Goal: Transaction & Acquisition: Purchase product/service

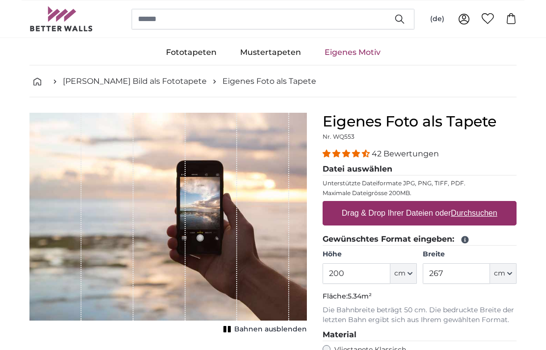
scroll to position [15, 0]
click at [359, 274] on input "200" at bounding box center [355, 273] width 67 height 21
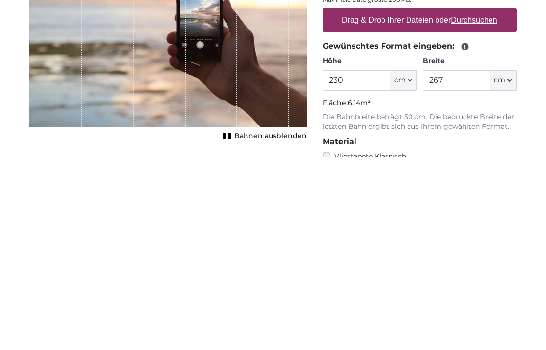
scroll to position [18, 0]
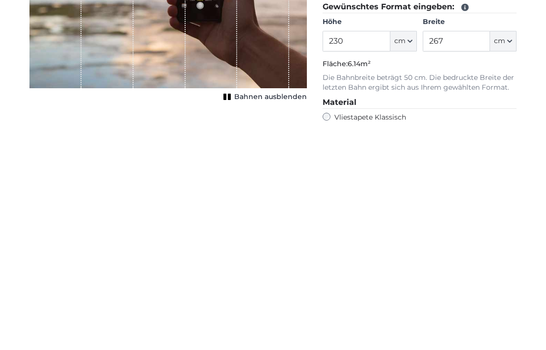
type input "230"
click at [458, 260] on input "267" at bounding box center [455, 270] width 67 height 21
type input "2"
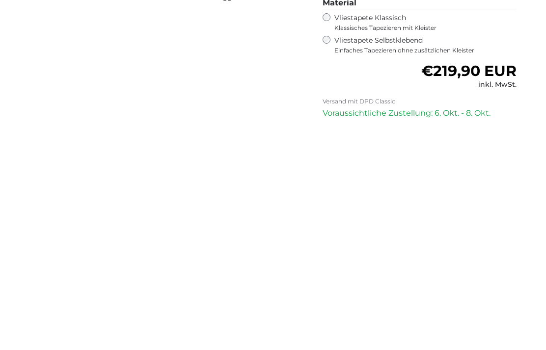
scroll to position [122, 0]
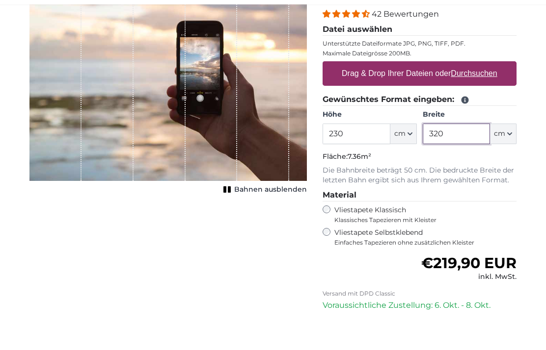
type input "320"
click at [515, 126] on legend "Gewünschtes Format eingeben:" at bounding box center [419, 132] width 194 height 12
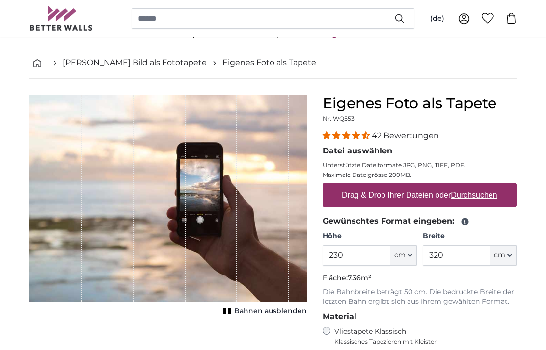
scroll to position [32, 0]
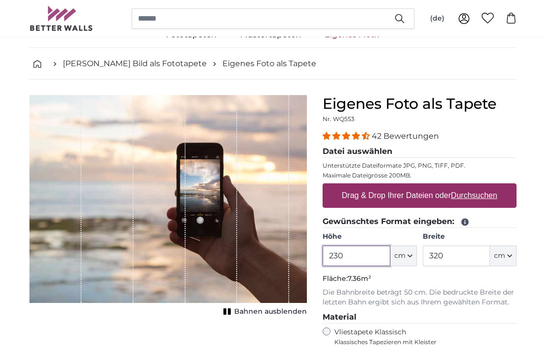
click at [361, 253] on input "230" at bounding box center [355, 256] width 67 height 21
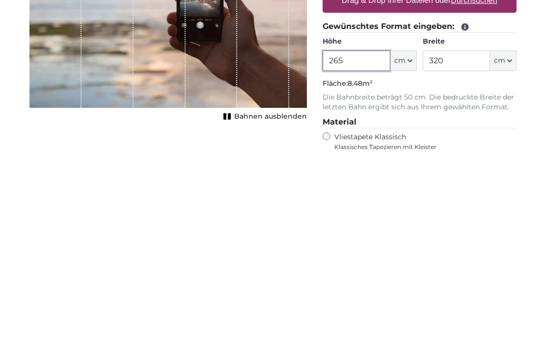
type input "265"
click at [459, 246] on input "320" at bounding box center [455, 256] width 67 height 21
type input "3"
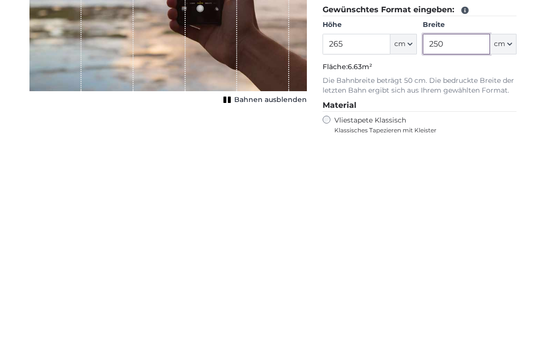
type input "250"
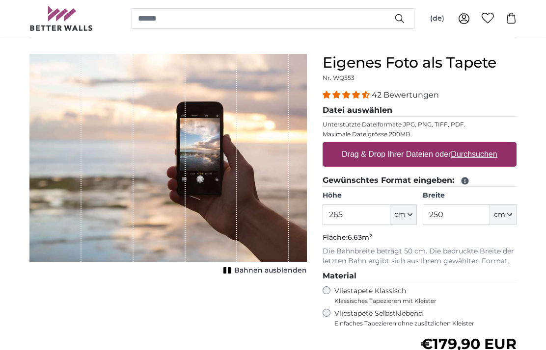
scroll to position [73, 0]
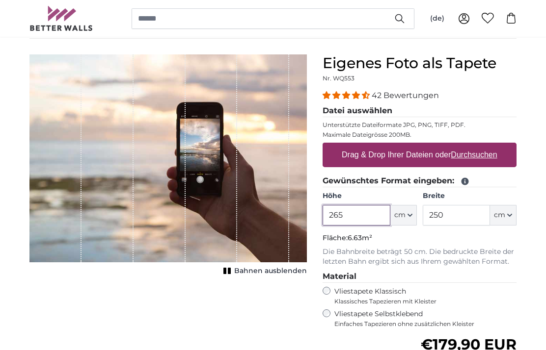
click at [362, 213] on input "265" at bounding box center [355, 215] width 67 height 21
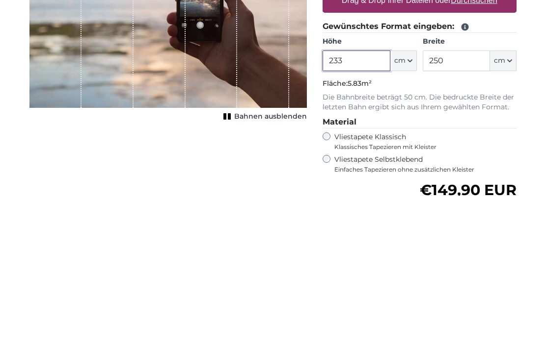
type input "233"
click at [457, 205] on input "250" at bounding box center [455, 215] width 67 height 21
type input "2"
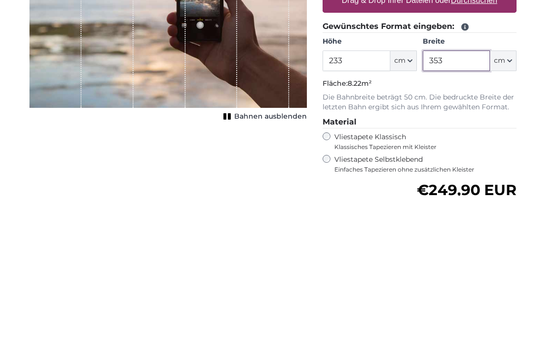
type input "353"
click at [523, 84] on div "Eigenes Foto als Tapete Nr. WQ553 42 Bewertungen Datei auswählen Unterstützte D…" at bounding box center [418, 275] width 209 height 442
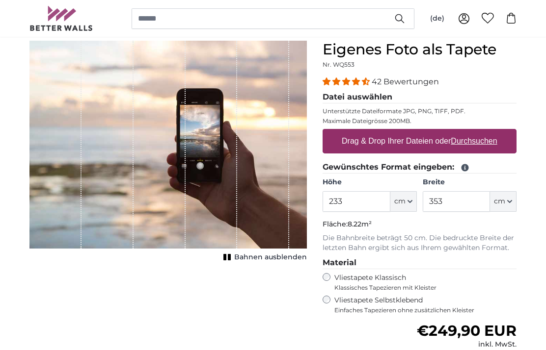
scroll to position [86, 0]
